Goal: Check status

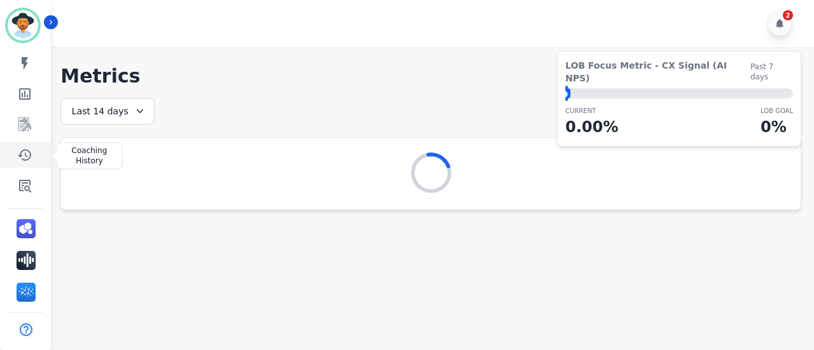
click at [24, 159] on icon "Sidebar" at bounding box center [24, 154] width 15 height 15
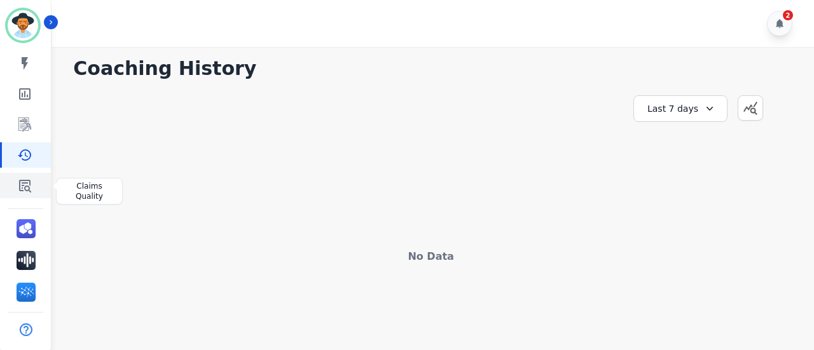
click at [25, 184] on icon "Sidebar" at bounding box center [24, 185] width 15 height 15
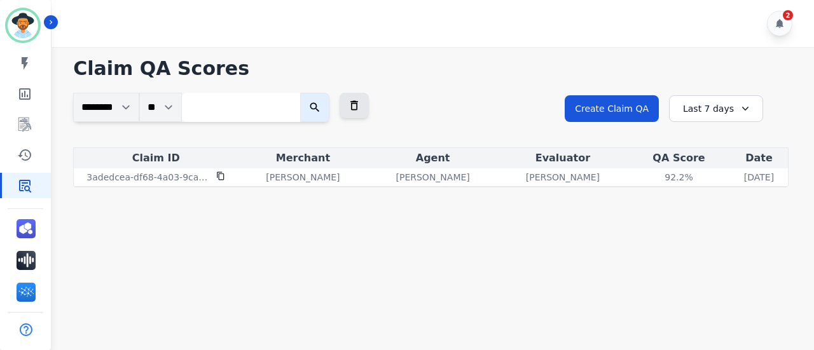
click at [561, 279] on main "**********" at bounding box center [431, 222] width 766 height 350
click at [686, 105] on div "Last 7 days" at bounding box center [716, 108] width 94 height 27
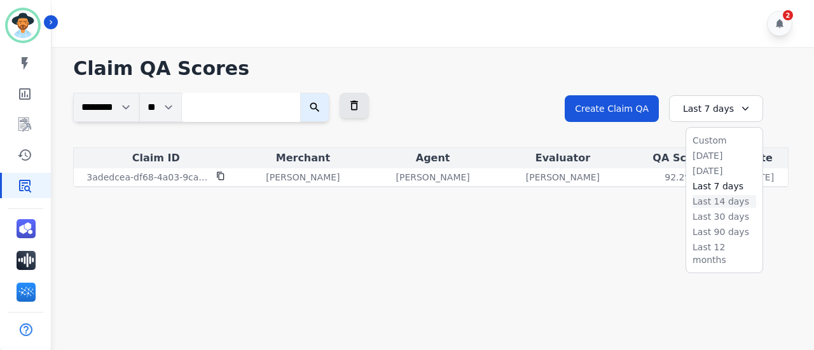
click at [711, 201] on li "Last 14 days" at bounding box center [724, 201] width 64 height 13
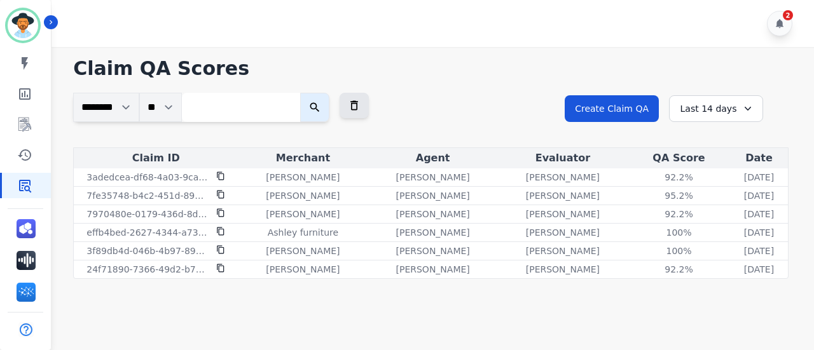
click at [713, 115] on div "Last 14 days" at bounding box center [716, 108] width 94 height 27
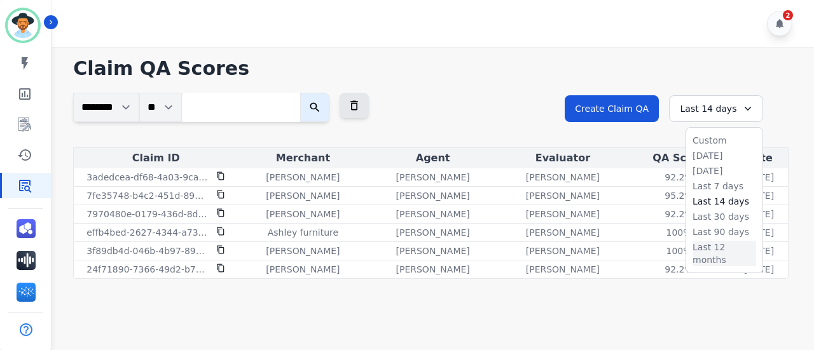
click at [711, 247] on li "Last 12 months" at bounding box center [724, 253] width 64 height 25
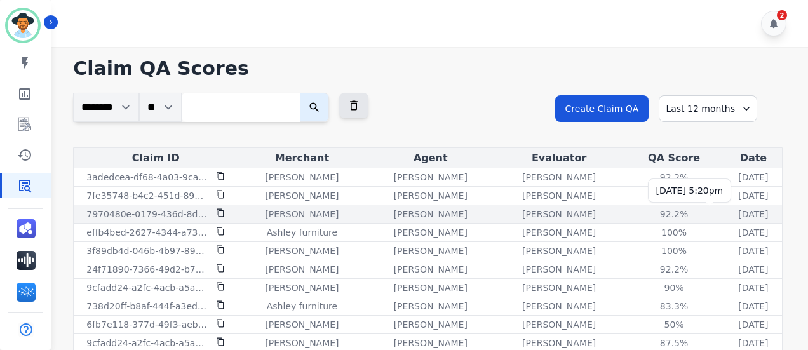
scroll to position [7, 0]
